Goal: Information Seeking & Learning: Learn about a topic

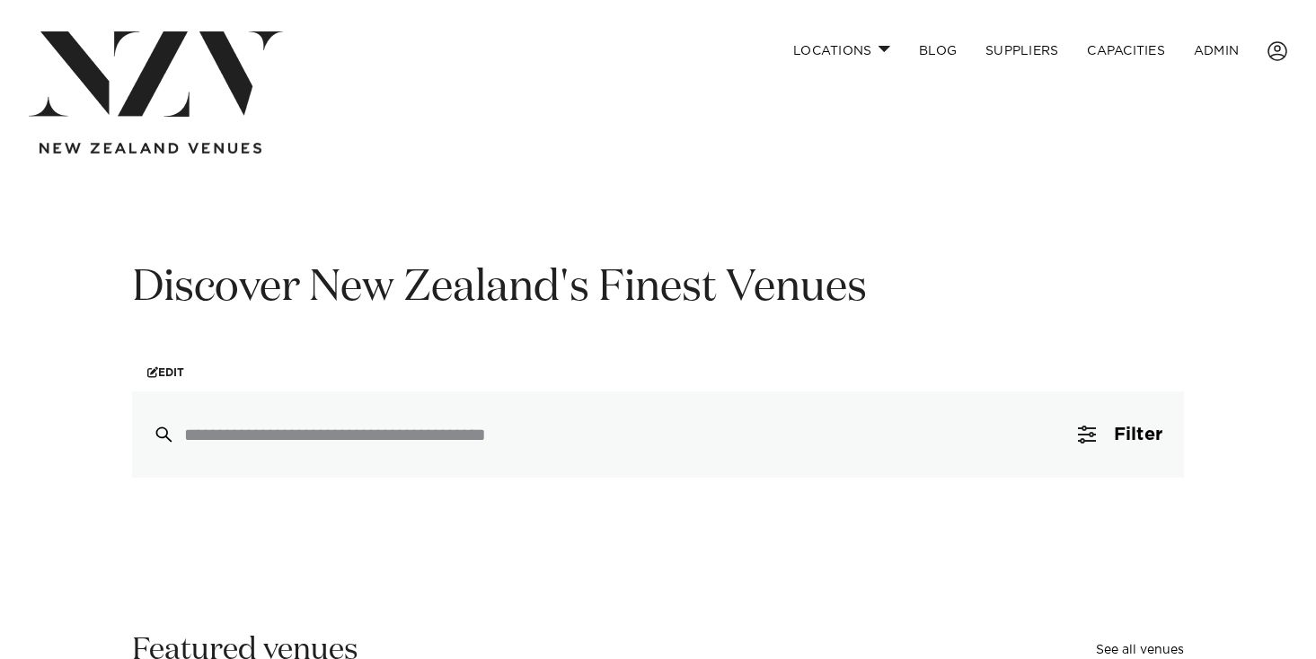
click at [295, 444] on input "search" at bounding box center [619, 435] width 871 height 20
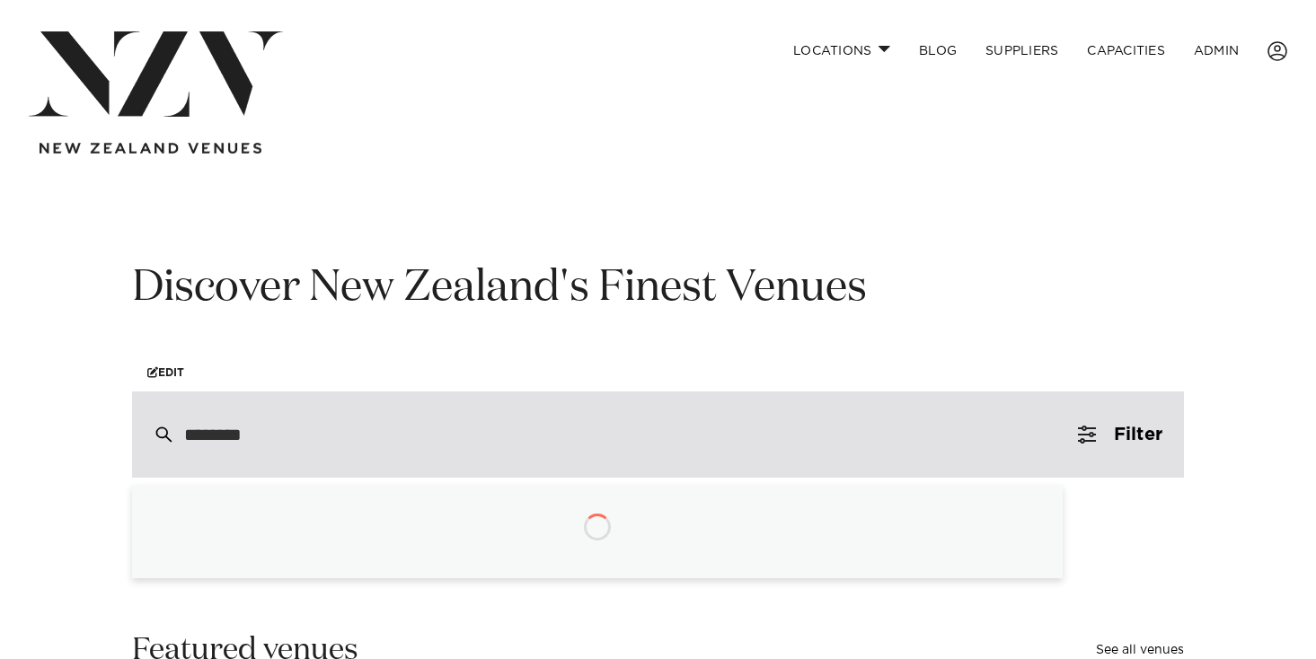
type input "*********"
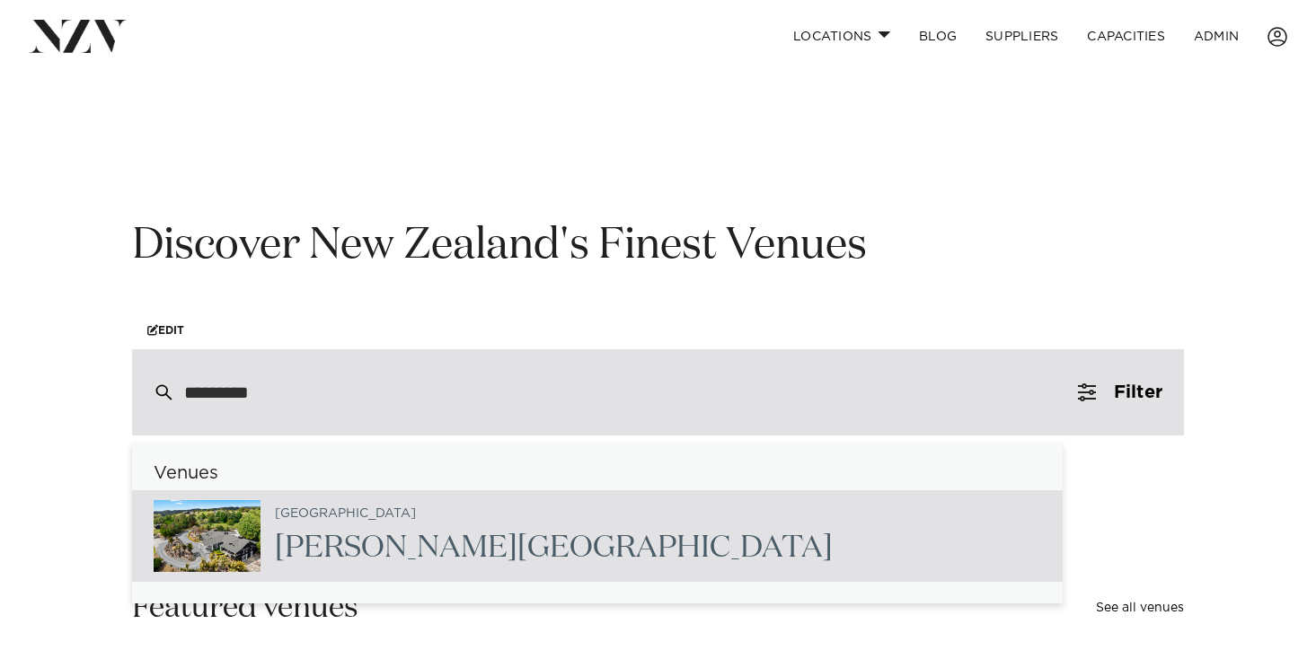
scroll to position [64, 0]
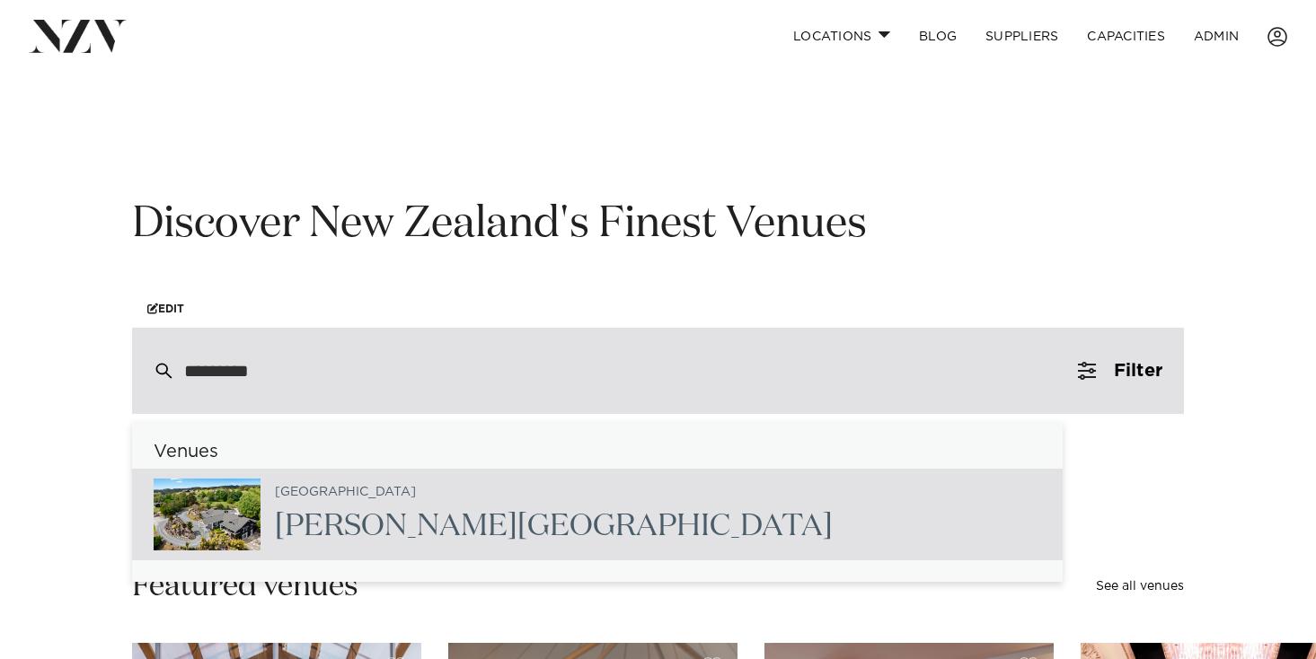
click at [334, 527] on span "[PERSON_NAME]" at bounding box center [396, 526] width 243 height 31
type input "**********"
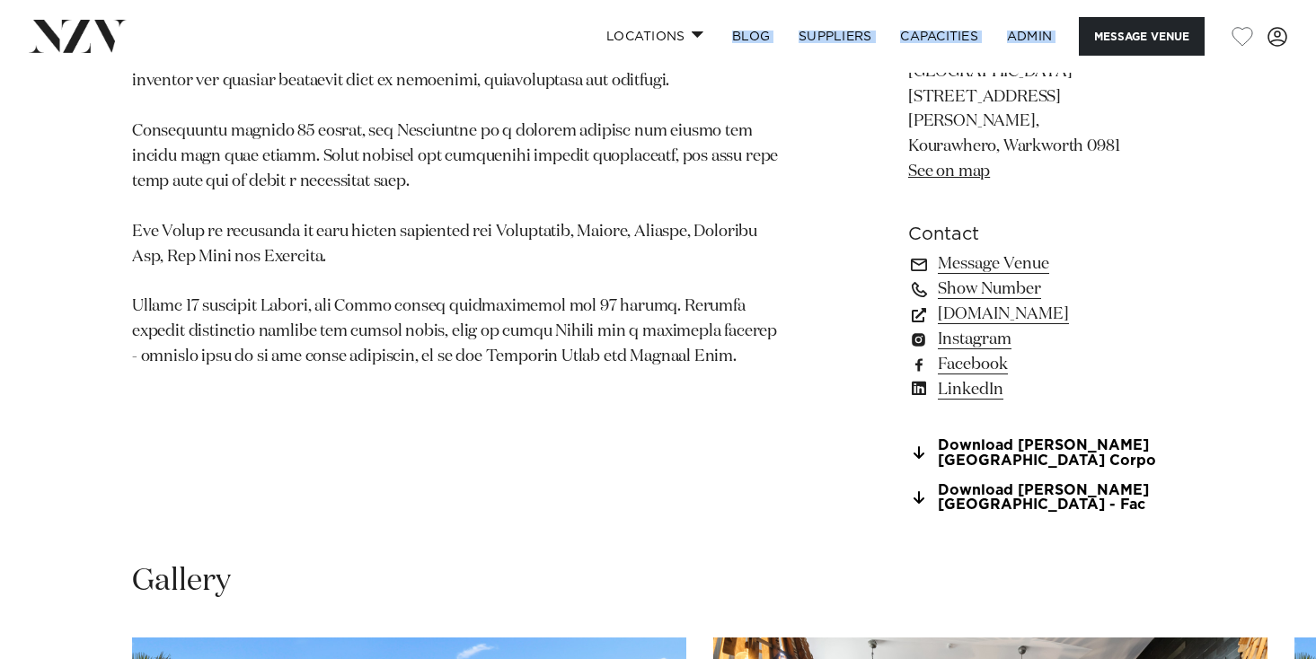
scroll to position [1261, 0]
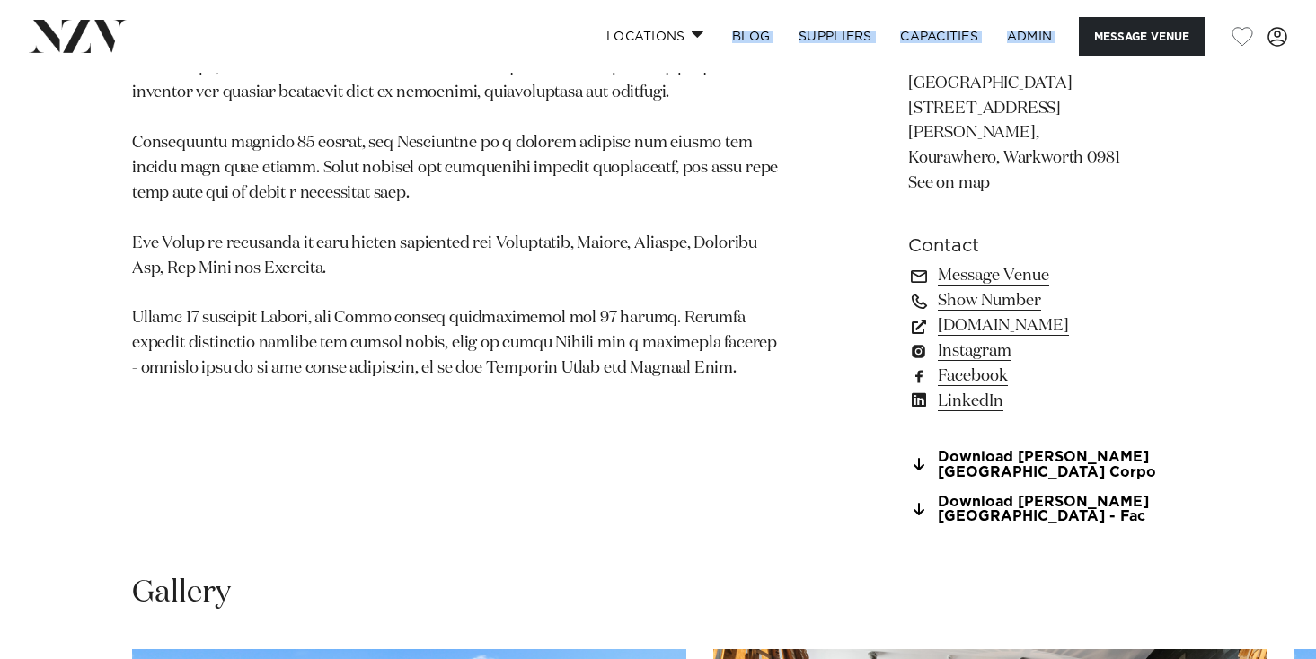
drag, startPoint x: 126, startPoint y: 116, endPoint x: 708, endPoint y: 348, distance: 626.5
click at [708, 348] on div "Auckland Woodhouse Mountain Lodge Located on 100 acres of private land known as…" at bounding box center [657, 24] width 1287 height 1046
copy section "Located on 100 acres of private land known as Kōurawhero Estate, Woodhouse Moun…"
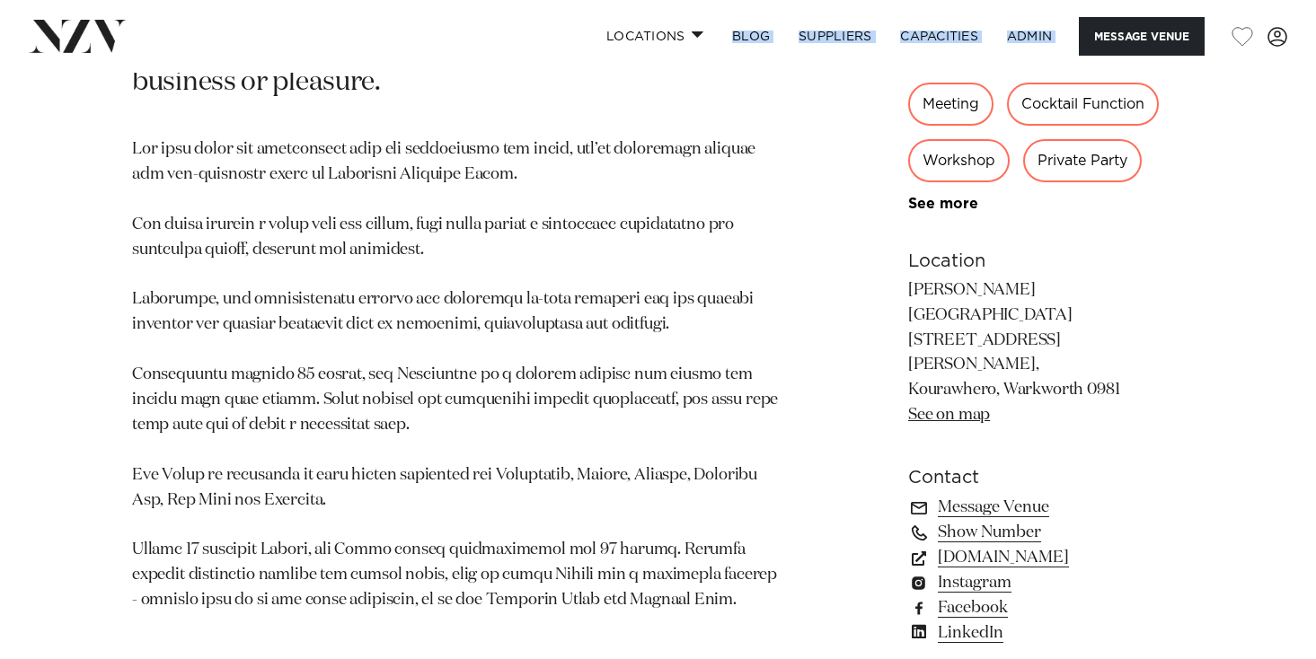
scroll to position [1026, 0]
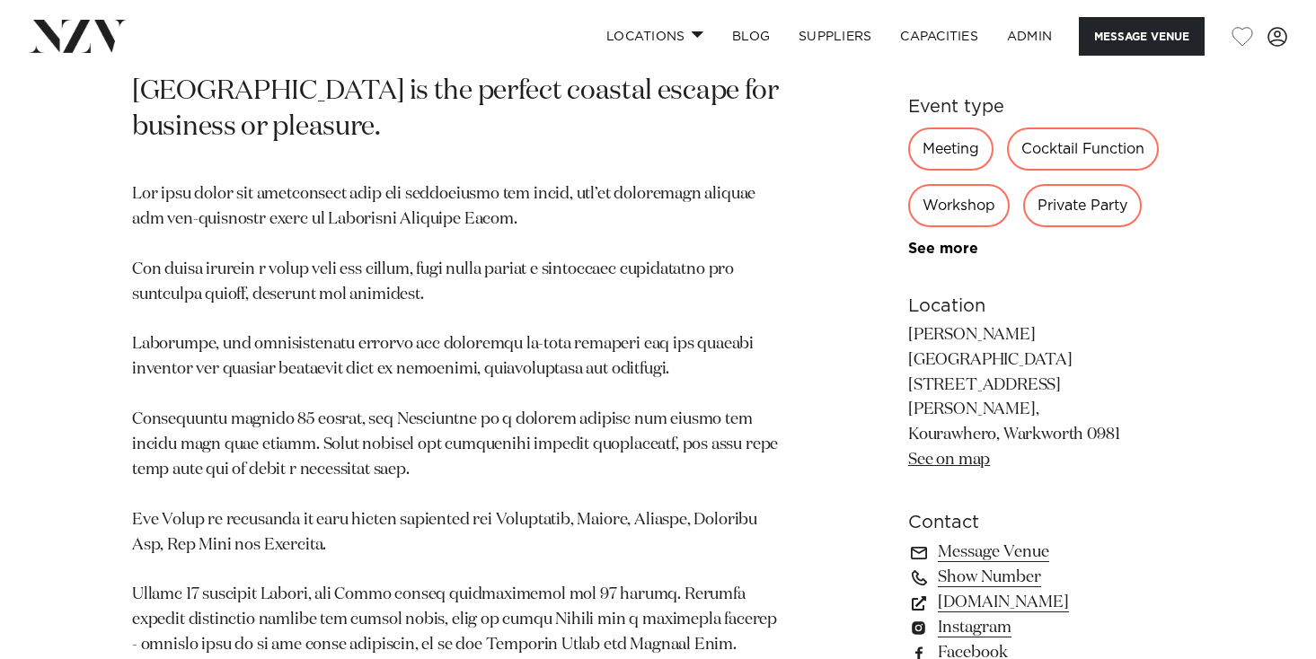
click at [508, 195] on p at bounding box center [456, 420] width 649 height 476
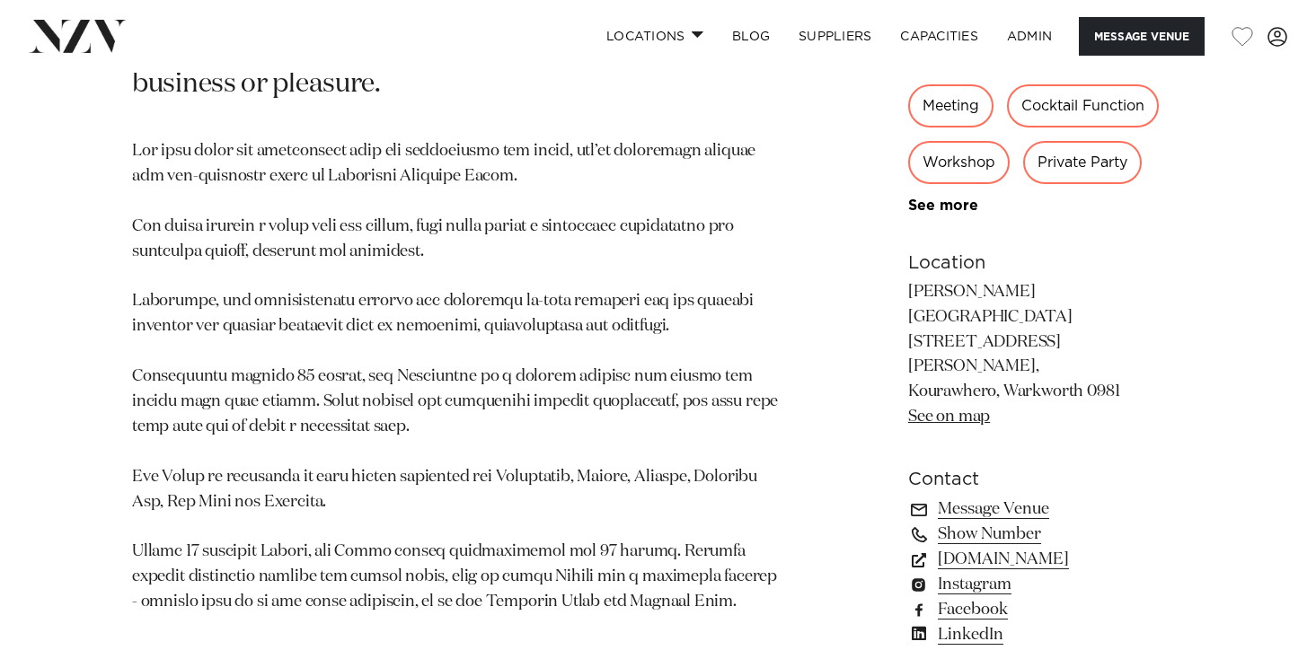
scroll to position [1029, 0]
click at [508, 283] on p at bounding box center [456, 375] width 649 height 476
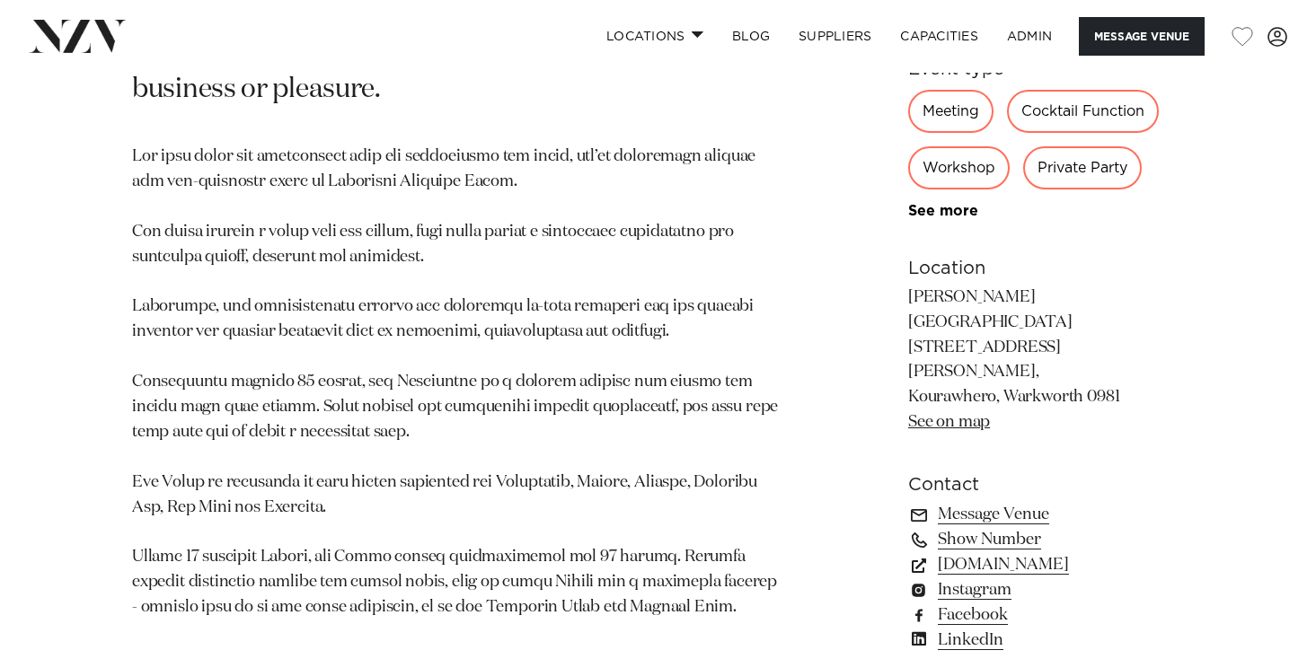
scroll to position [1019, 0]
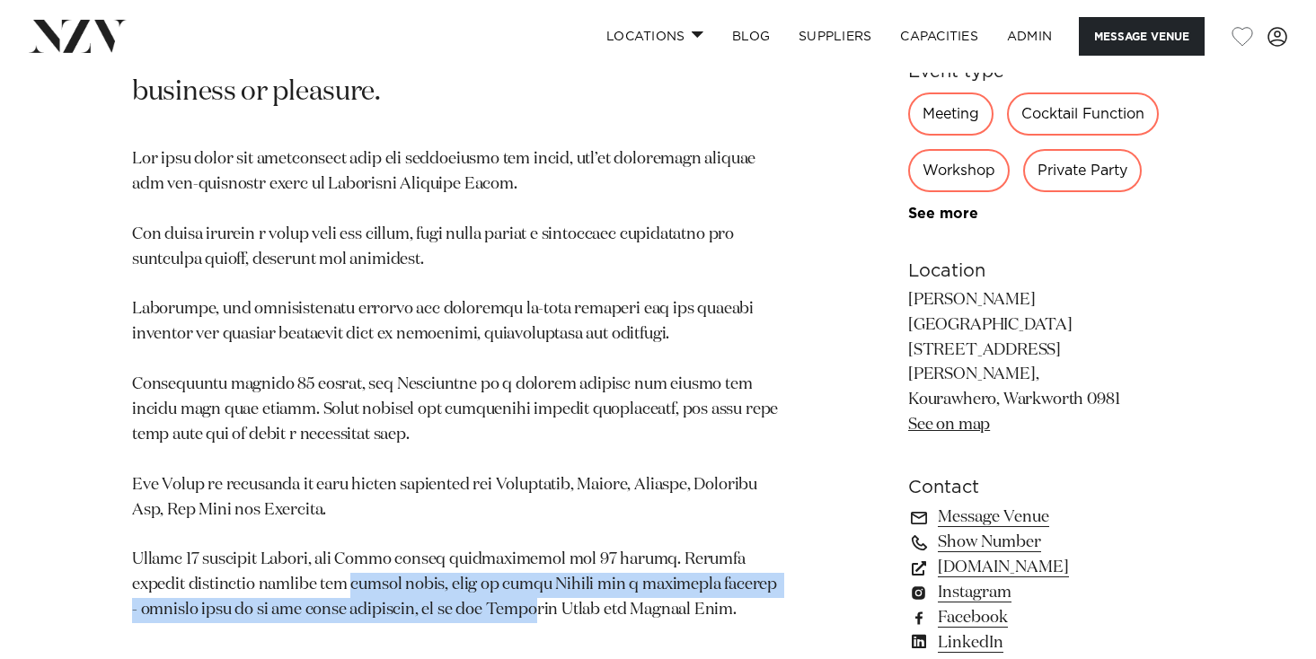
drag, startPoint x: 377, startPoint y: 555, endPoint x: 517, endPoint y: 585, distance: 143.2
click at [517, 585] on p at bounding box center [456, 385] width 649 height 476
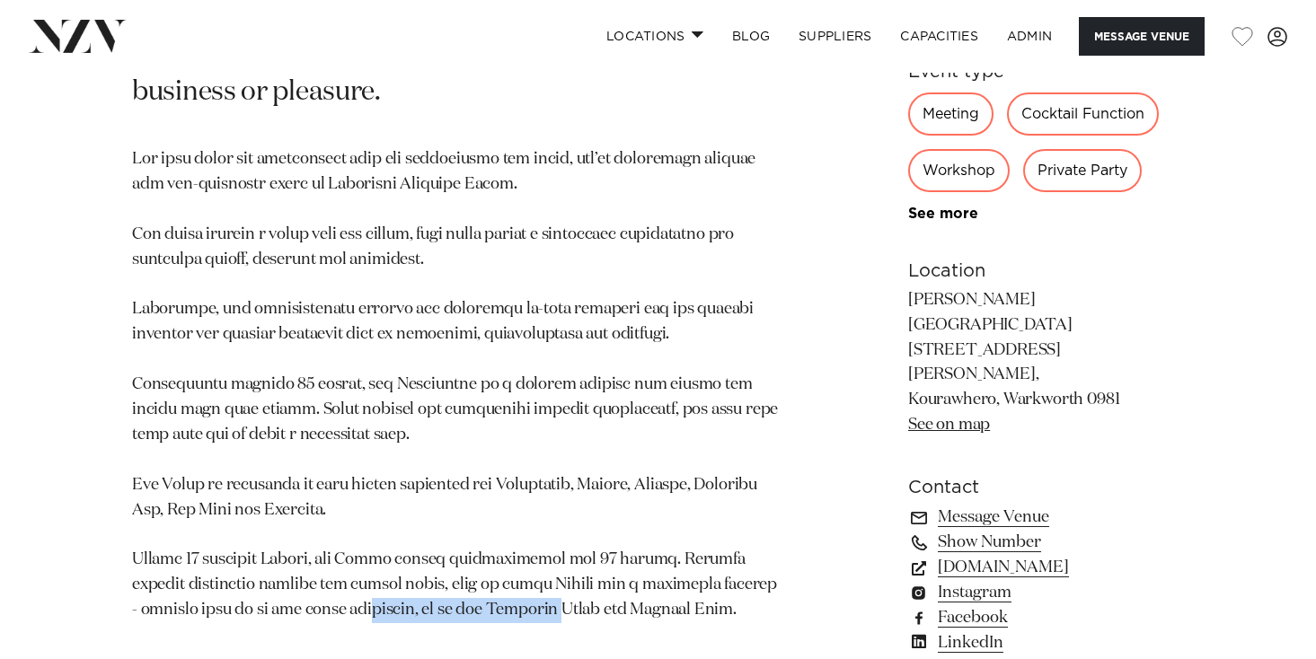
drag, startPoint x: 357, startPoint y: 587, endPoint x: 547, endPoint y: 587, distance: 190.4
click at [547, 587] on p at bounding box center [456, 385] width 649 height 476
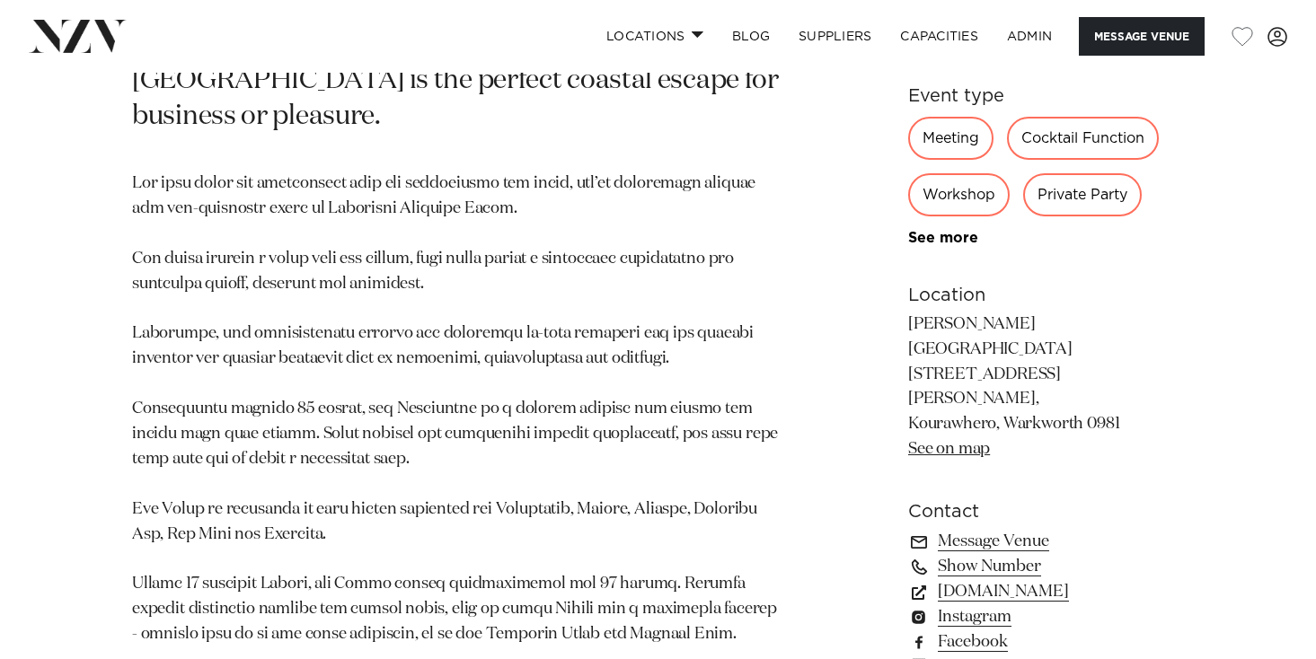
scroll to position [1002, 0]
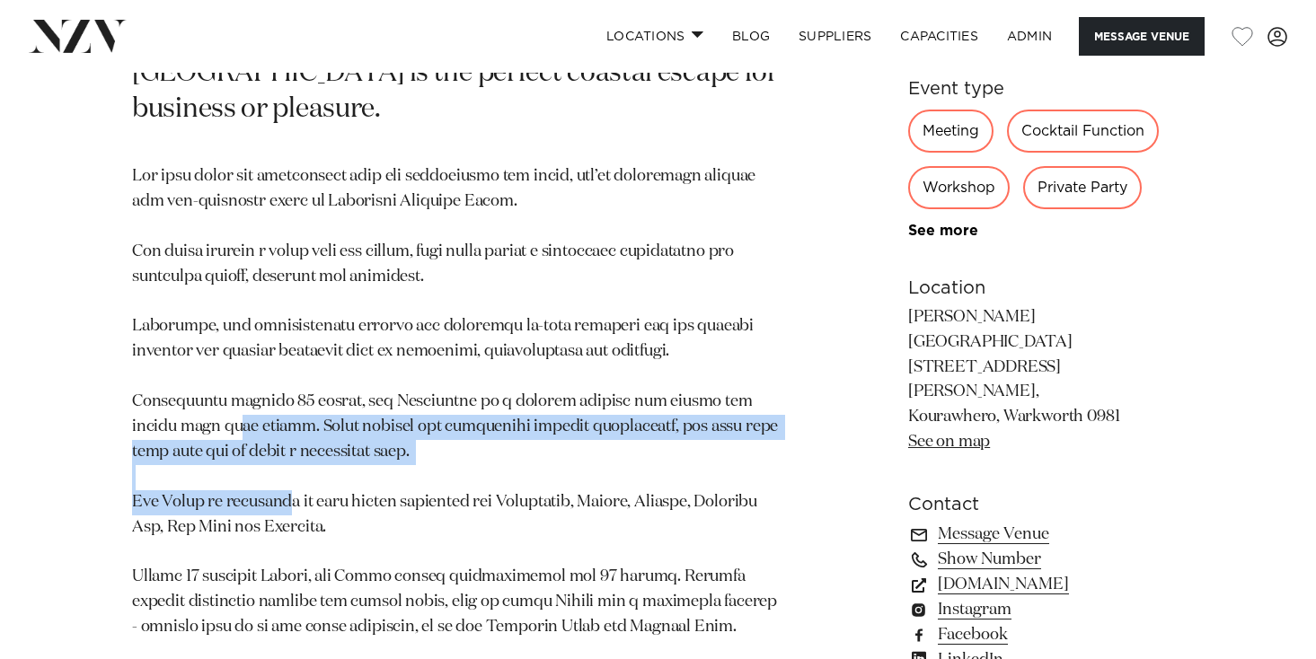
drag, startPoint x: 182, startPoint y: 398, endPoint x: 294, endPoint y: 465, distance: 130.2
click at [294, 465] on p at bounding box center [456, 402] width 649 height 476
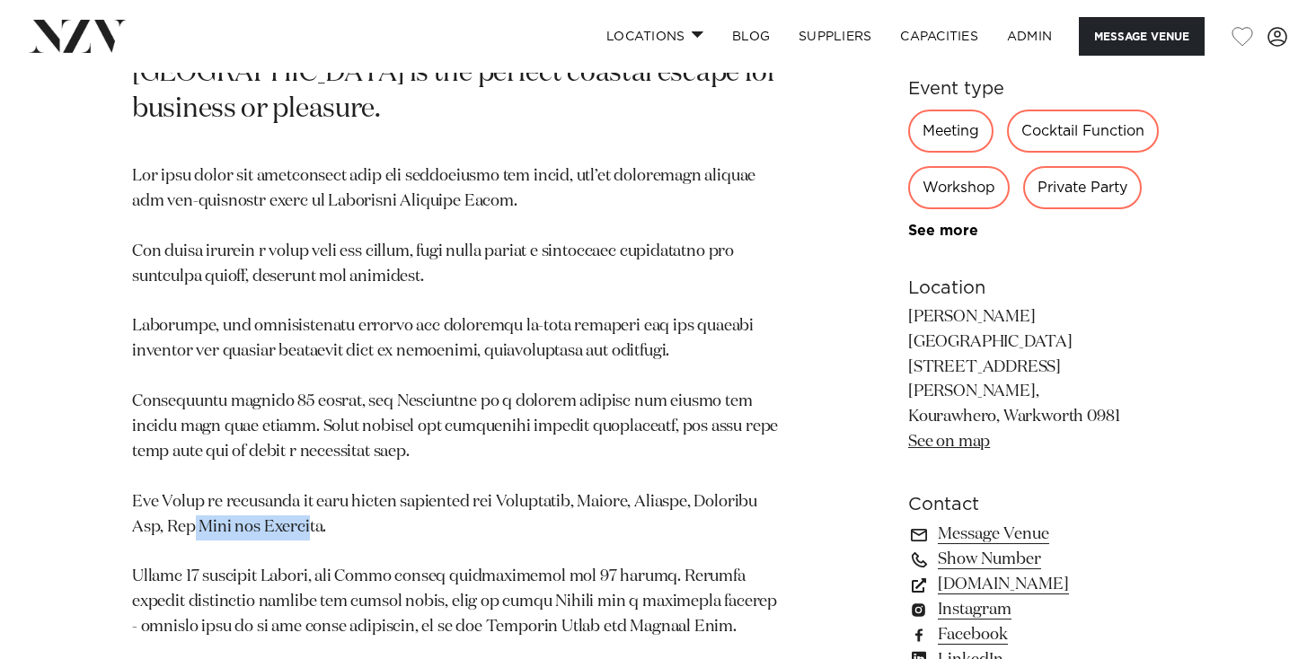
drag, startPoint x: 253, startPoint y: 490, endPoint x: 378, endPoint y: 490, distance: 124.9
click at [378, 490] on p at bounding box center [456, 402] width 649 height 476
click at [1013, 572] on link "woodhouselodge.nz" at bounding box center [1046, 584] width 276 height 25
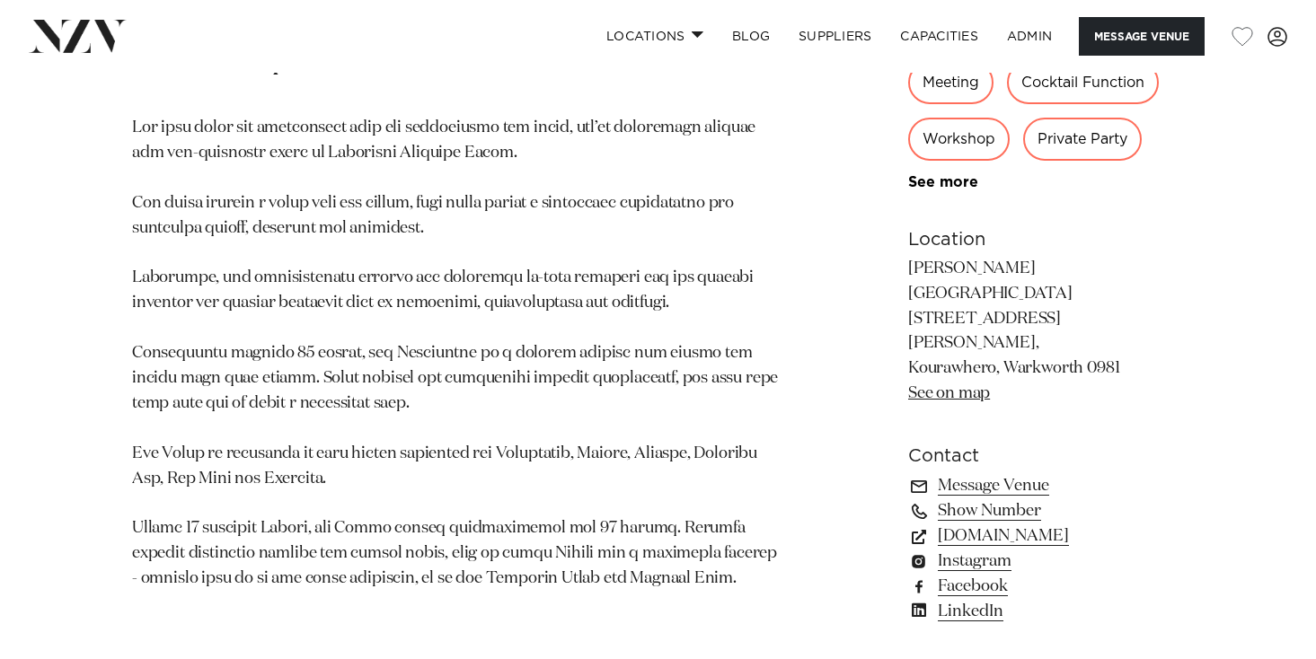
scroll to position [1031, 0]
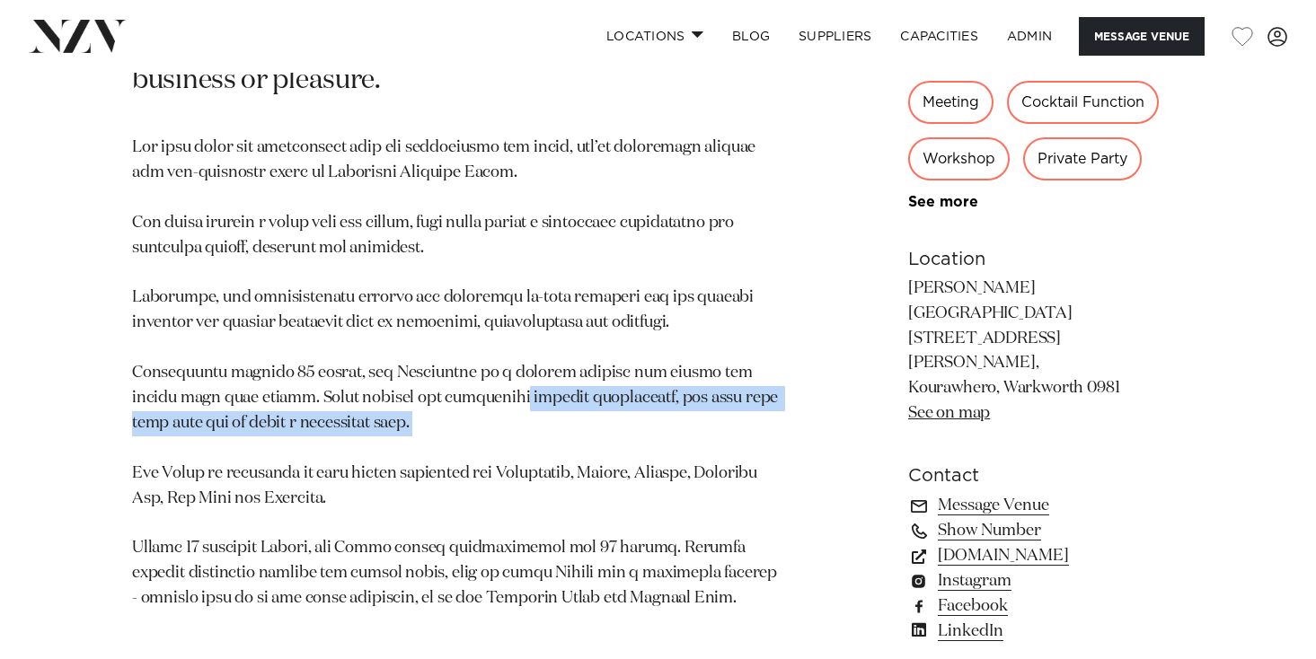
drag, startPoint x: 445, startPoint y: 353, endPoint x: 463, endPoint y: 389, distance: 40.2
click at [463, 389] on p at bounding box center [456, 374] width 649 height 476
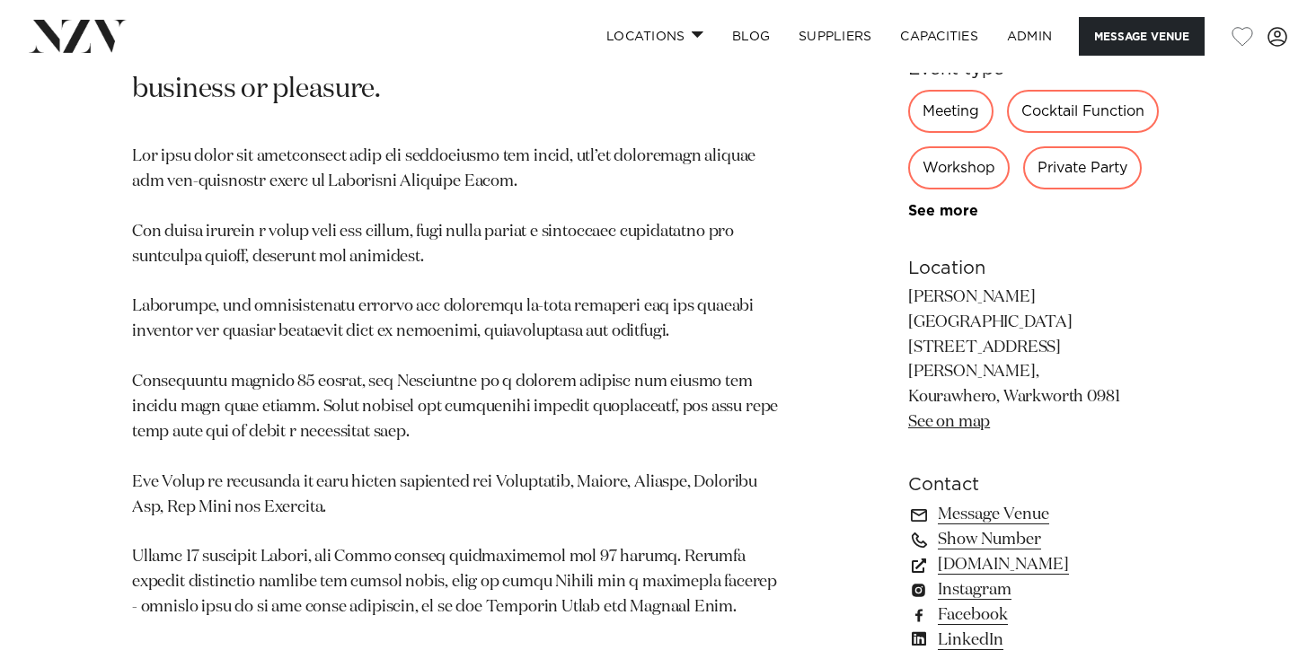
scroll to position [1020, 0]
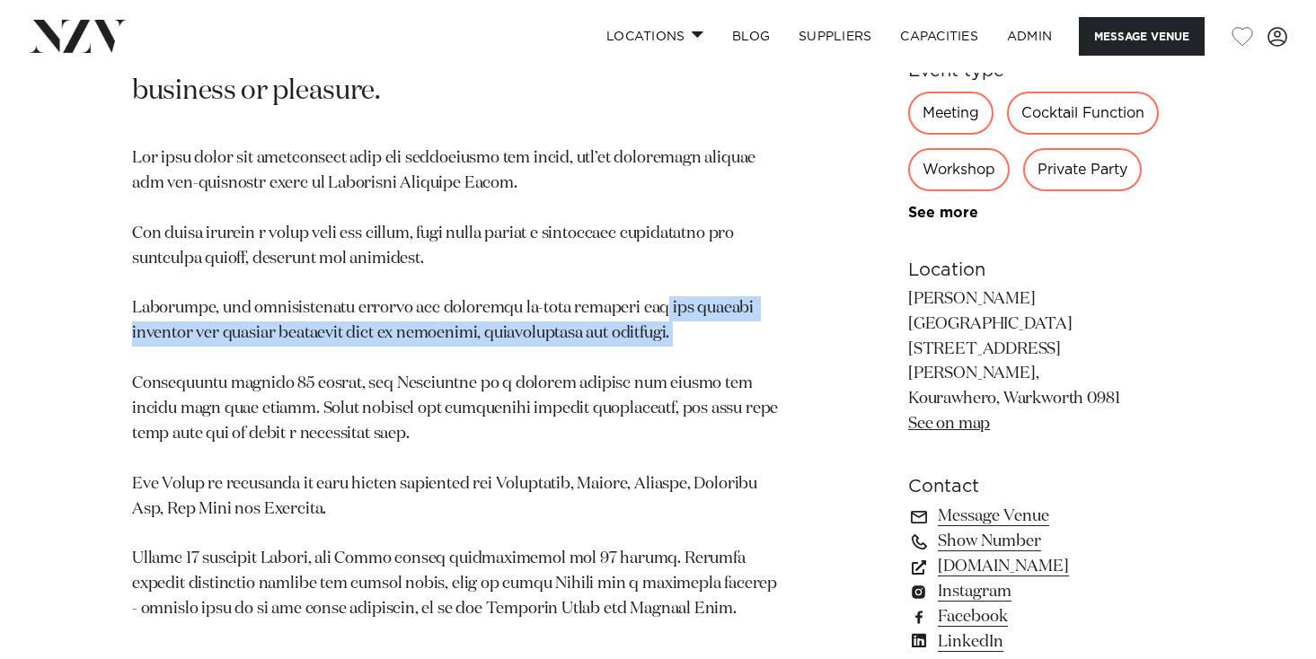
drag, startPoint x: 628, startPoint y: 281, endPoint x: 671, endPoint y: 313, distance: 53.4
click at [671, 313] on p at bounding box center [456, 384] width 649 height 476
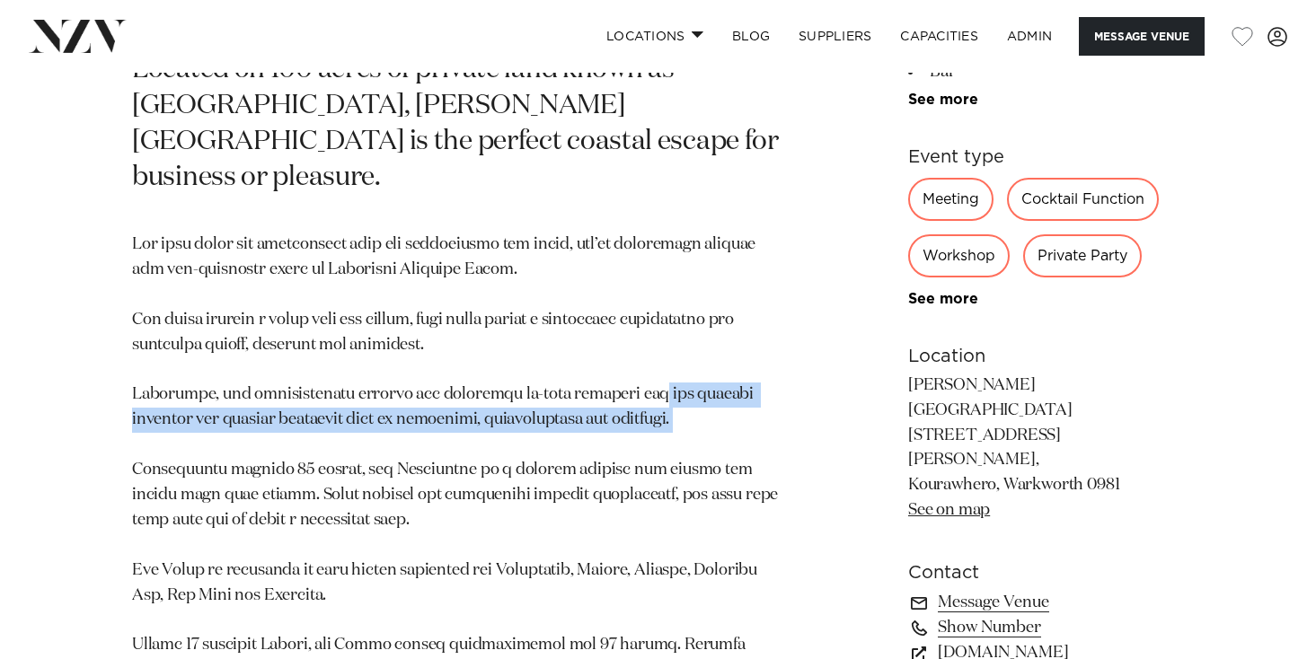
scroll to position [932, 0]
